Goal: Use online tool/utility: Use online tool/utility

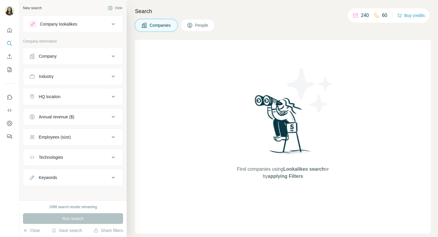
click at [66, 23] on div "Company lookalikes" at bounding box center [58, 24] width 37 height 6
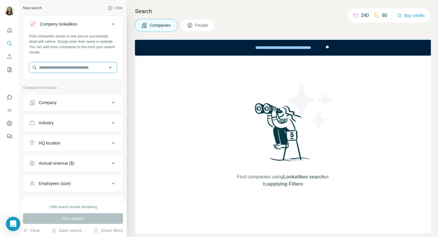
click at [61, 68] on input "text" at bounding box center [73, 67] width 88 height 11
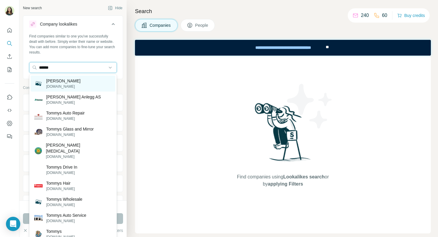
type input "******"
click at [77, 81] on p "[PERSON_NAME]" at bounding box center [63, 81] width 34 height 6
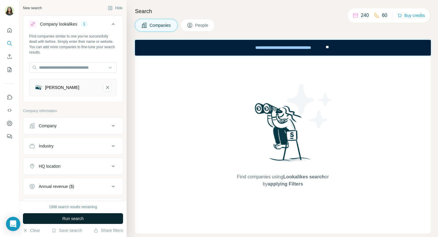
click at [64, 219] on span "Run search" at bounding box center [72, 219] width 21 height 6
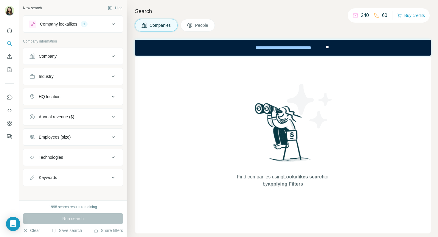
click at [79, 55] on div "Company" at bounding box center [69, 56] width 80 height 6
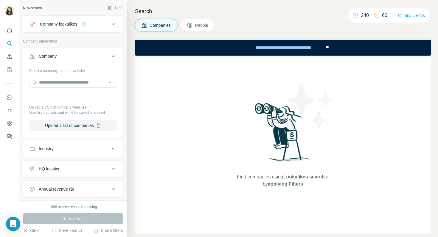
click at [104, 26] on div "Company lookalikes 1" at bounding box center [69, 24] width 80 height 7
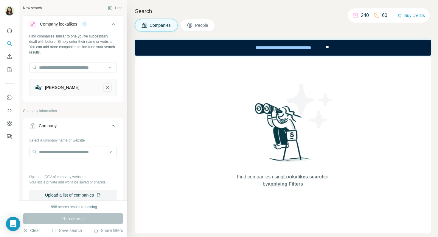
click at [105, 86] on icon "Tommys Diner-remove-button" at bounding box center [107, 88] width 5 height 6
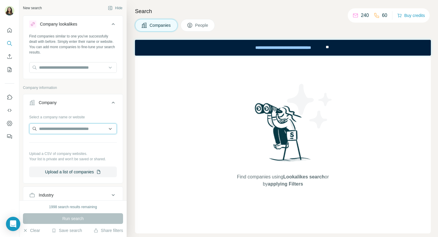
click at [80, 129] on input "text" at bounding box center [73, 129] width 88 height 11
type input "*"
